Goal: Book appointment/travel/reservation

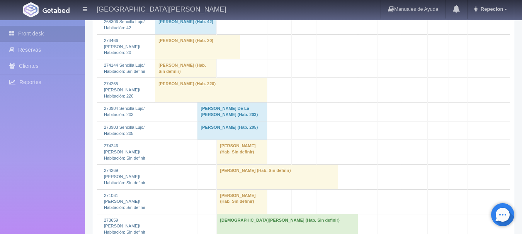
scroll to position [695, 0]
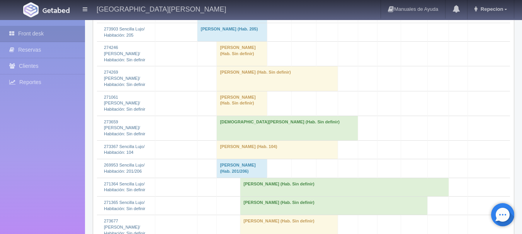
click at [235, 110] on td "[PERSON_NAME] (Hab. Sin definir)" at bounding box center [242, 103] width 50 height 25
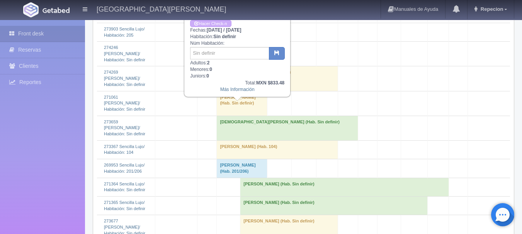
click at [235, 110] on td "[PERSON_NAME] (Hab. Sin definir)" at bounding box center [242, 103] width 50 height 25
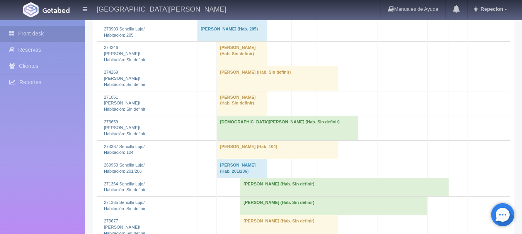
click at [253, 115] on td "[PERSON_NAME] (Hab. Sin definir)" at bounding box center [242, 103] width 50 height 25
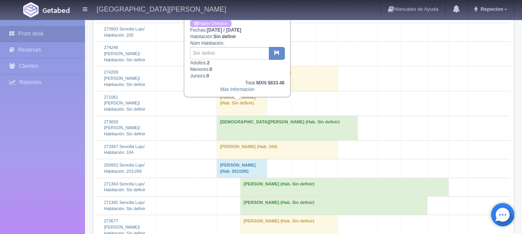
click at [253, 115] on td "[PERSON_NAME] (Hab. Sin definir)" at bounding box center [242, 103] width 50 height 25
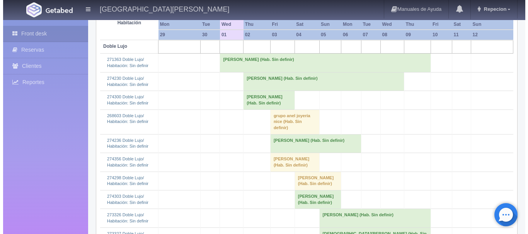
scroll to position [0, 0]
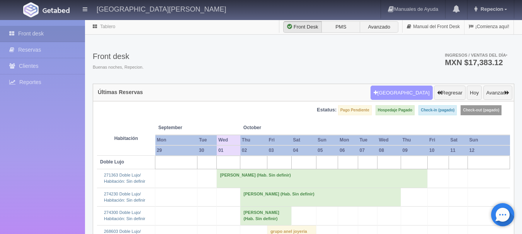
click at [402, 93] on button "[GEOGRAPHIC_DATA]" at bounding box center [401, 93] width 62 height 15
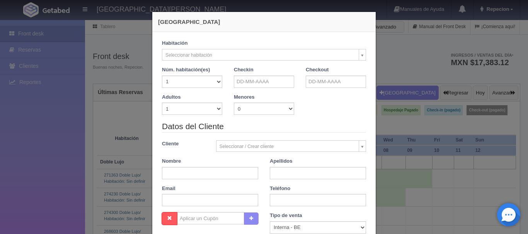
checkbox input "false"
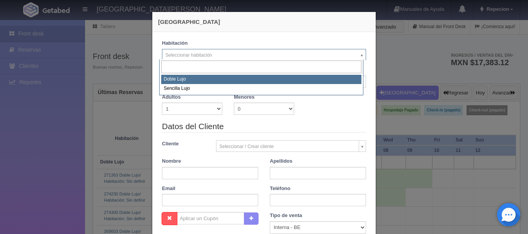
select select "577"
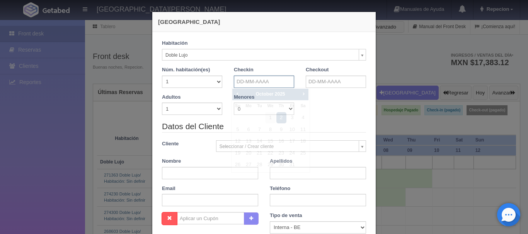
click at [248, 82] on input "text" at bounding box center [264, 82] width 60 height 12
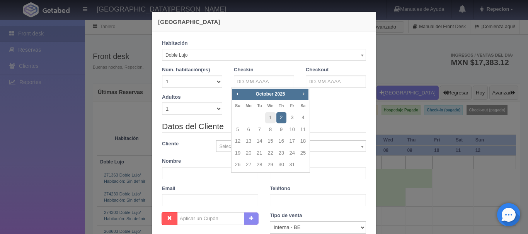
click at [305, 92] on span "Next" at bounding box center [303, 94] width 6 height 6
checkbox input "false"
click at [273, 153] on link "19" at bounding box center [270, 153] width 10 height 11
type input "[DATE]"
checkbox input "false"
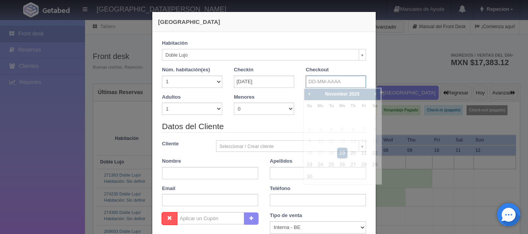
click at [328, 81] on input "text" at bounding box center [336, 82] width 60 height 12
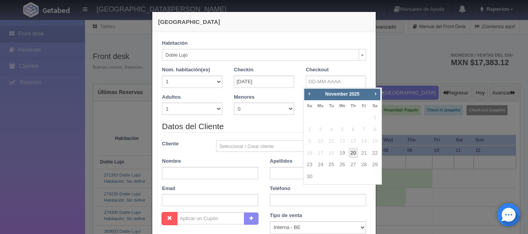
click at [353, 154] on link "20" at bounding box center [353, 153] width 10 height 11
type input "[DATE]"
checkbox input "false"
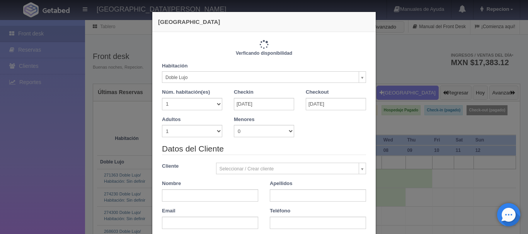
type input "1220.00"
checkbox input "false"
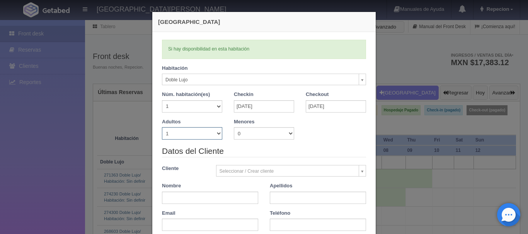
click at [215, 133] on select "1 2 3 4 5 6 7 8 9 10" at bounding box center [192, 133] width 60 height 12
select select "4"
click at [162, 127] on select "1 2 3 4 5 6 7 8 9 10" at bounding box center [192, 133] width 60 height 12
checkbox input "false"
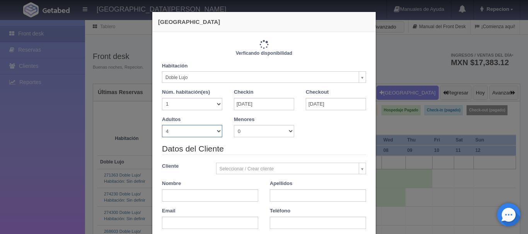
type input "1380.00"
checkbox input "false"
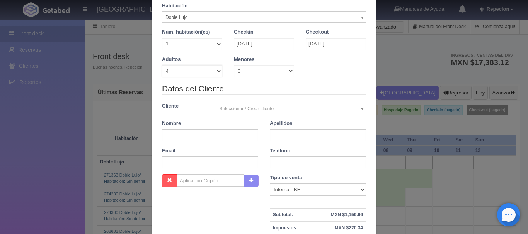
scroll to position [77, 0]
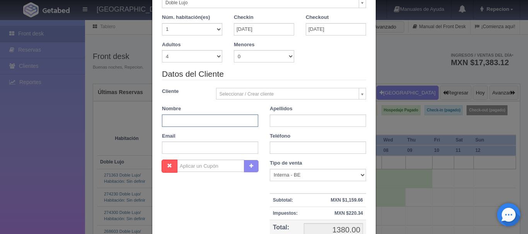
click at [212, 123] on input "text" at bounding box center [210, 121] width 96 height 12
type input "VIOLETA"
type input "R"
click at [270, 121] on input "UELAS" at bounding box center [318, 121] width 96 height 12
click at [275, 122] on input "R UELAS" at bounding box center [318, 121] width 96 height 12
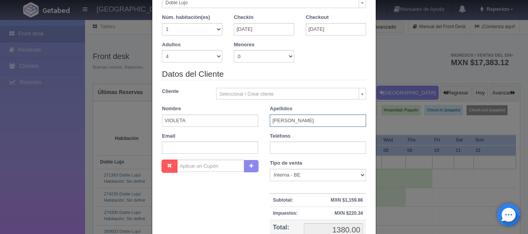
click at [273, 122] on input "[PERSON_NAME]" at bounding box center [318, 121] width 96 height 12
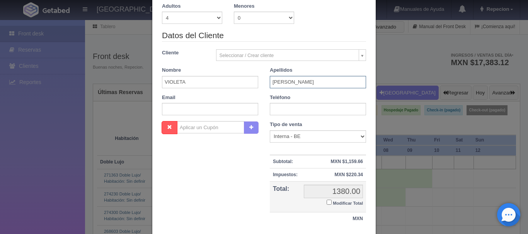
type input "[PERSON_NAME]"
click at [327, 207] on label "Modificar Total" at bounding box center [344, 203] width 36 height 9
click at [327, 205] on input "Modificar Total" at bounding box center [328, 202] width 5 height 5
checkbox input "true"
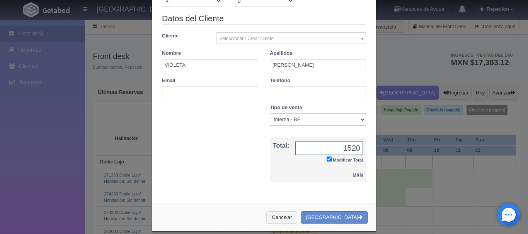
scroll to position [142, 0]
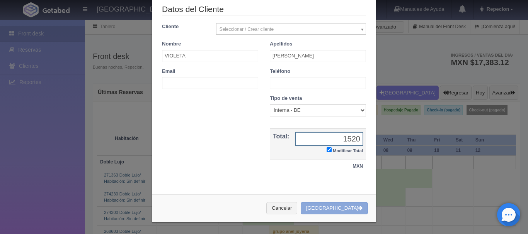
type input "1520"
click at [334, 209] on button "[GEOGRAPHIC_DATA]" at bounding box center [333, 208] width 67 height 13
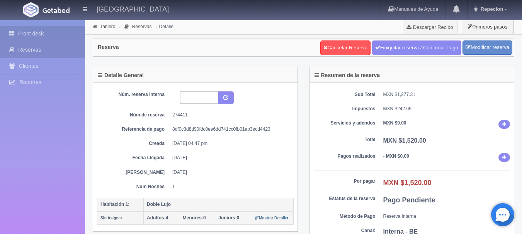
click at [42, 34] on link "Front desk" at bounding box center [42, 34] width 85 height 16
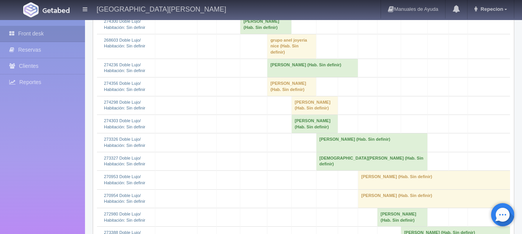
scroll to position [270, 0]
